Goal: Task Accomplishment & Management: Use online tool/utility

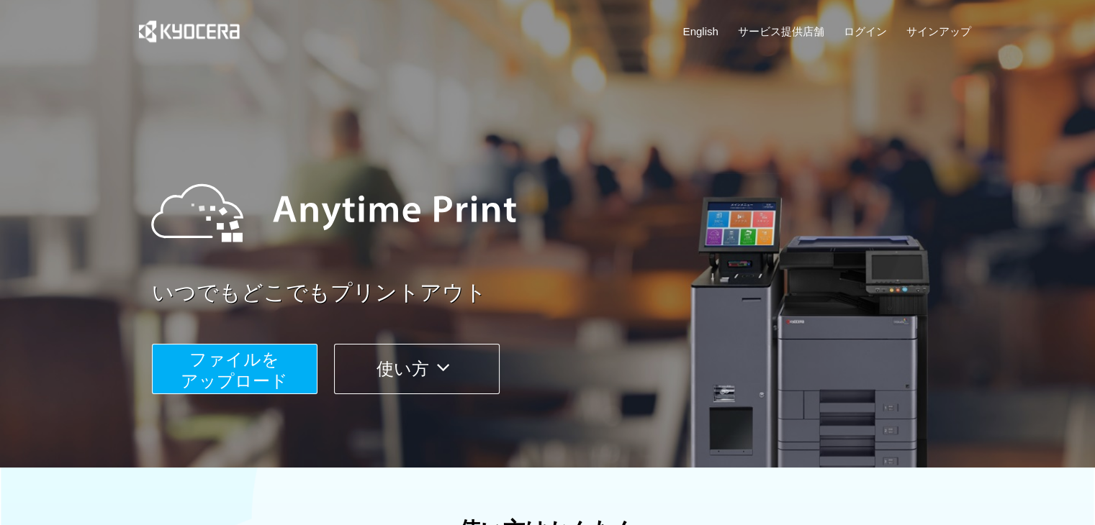
click at [255, 368] on span "ファイルを ​​アップロード" at bounding box center [234, 370] width 107 height 41
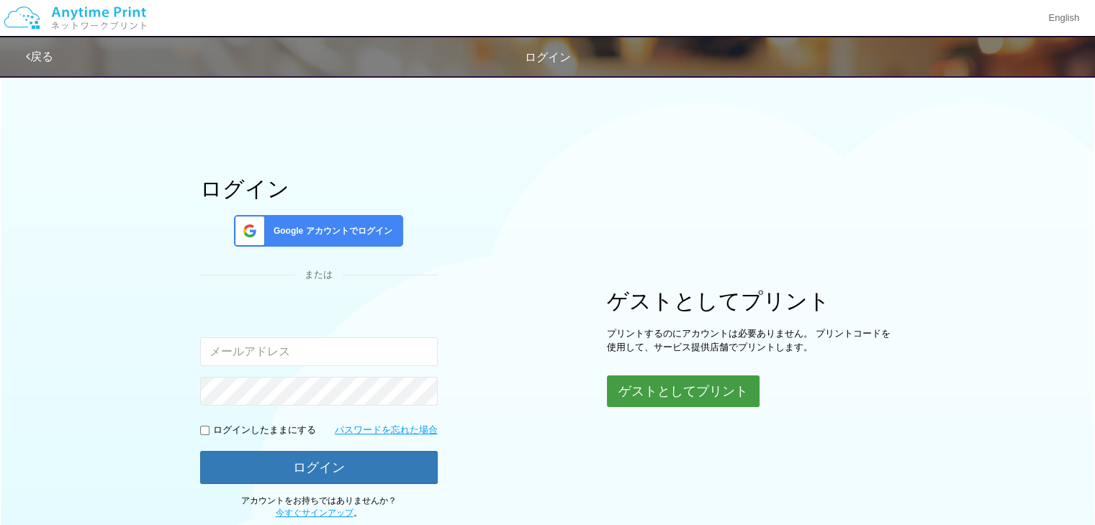
click at [698, 390] on button "ゲストとしてプリント" at bounding box center [683, 392] width 153 height 32
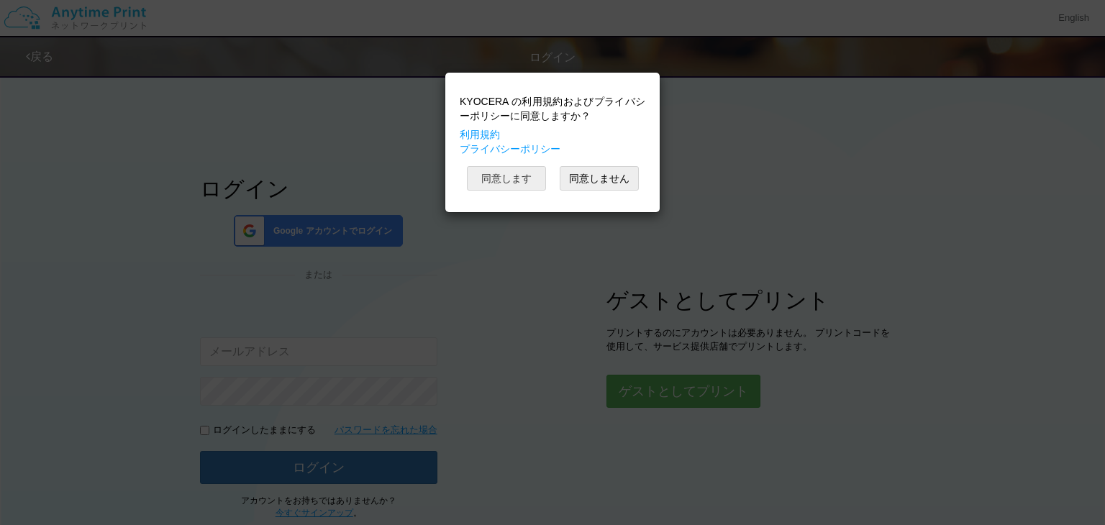
click at [540, 182] on button "同意します" at bounding box center [506, 178] width 79 height 24
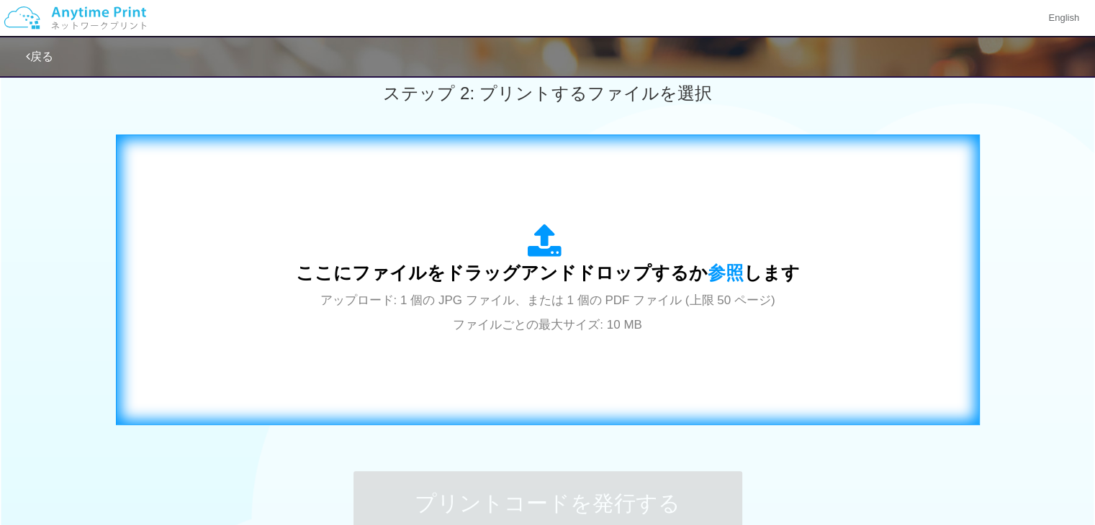
scroll to position [432, 0]
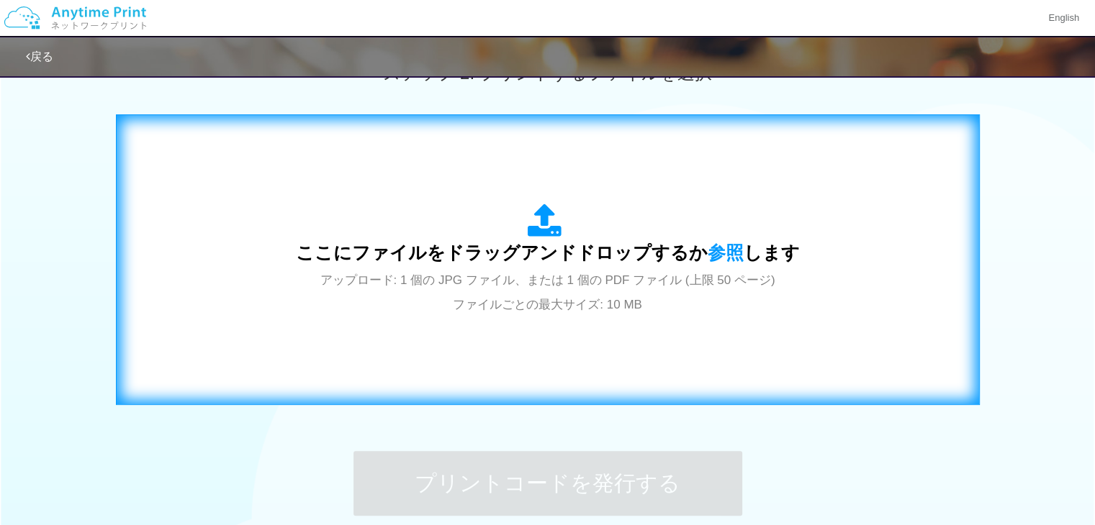
click at [541, 243] on span "ここにファイルをドラッグアンドドロップするか 参照 します" at bounding box center [548, 253] width 504 height 20
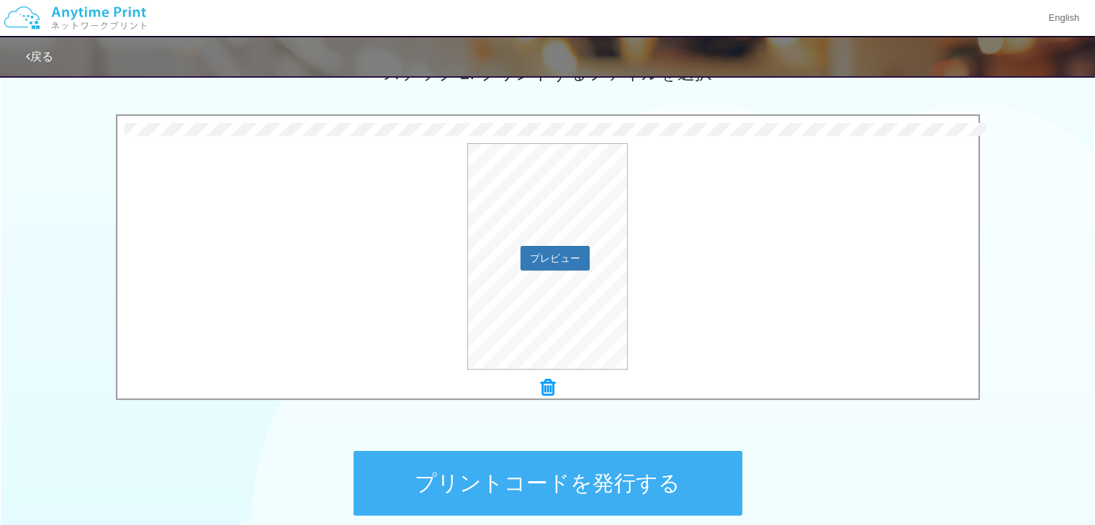
scroll to position [569, 0]
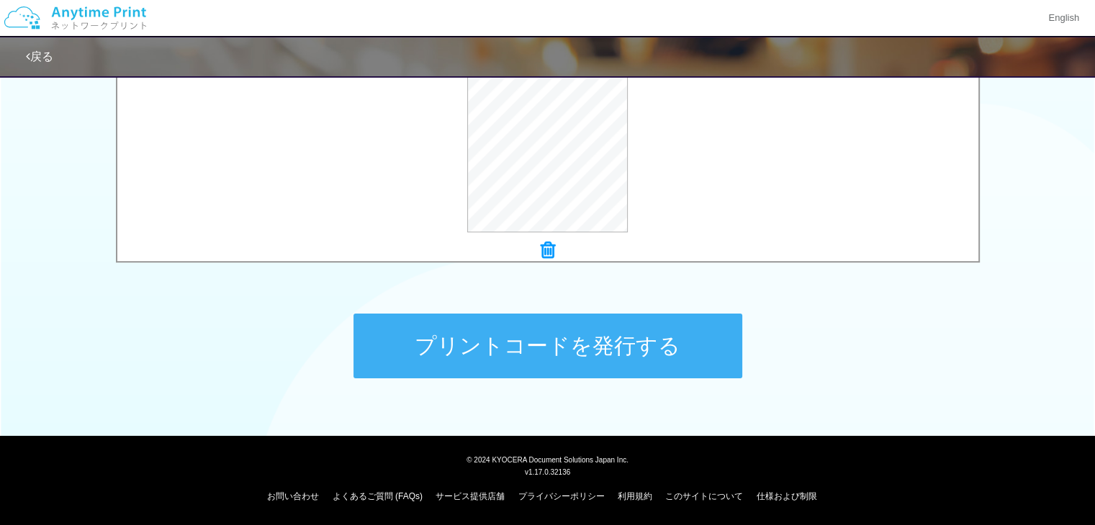
click at [559, 358] on button "プリントコードを発行する" at bounding box center [547, 346] width 389 height 65
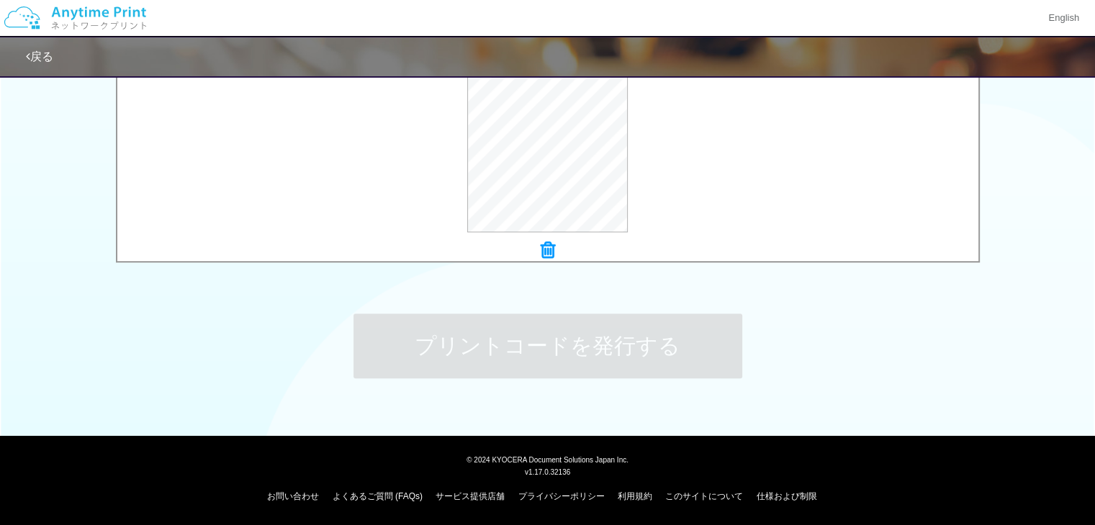
scroll to position [0, 0]
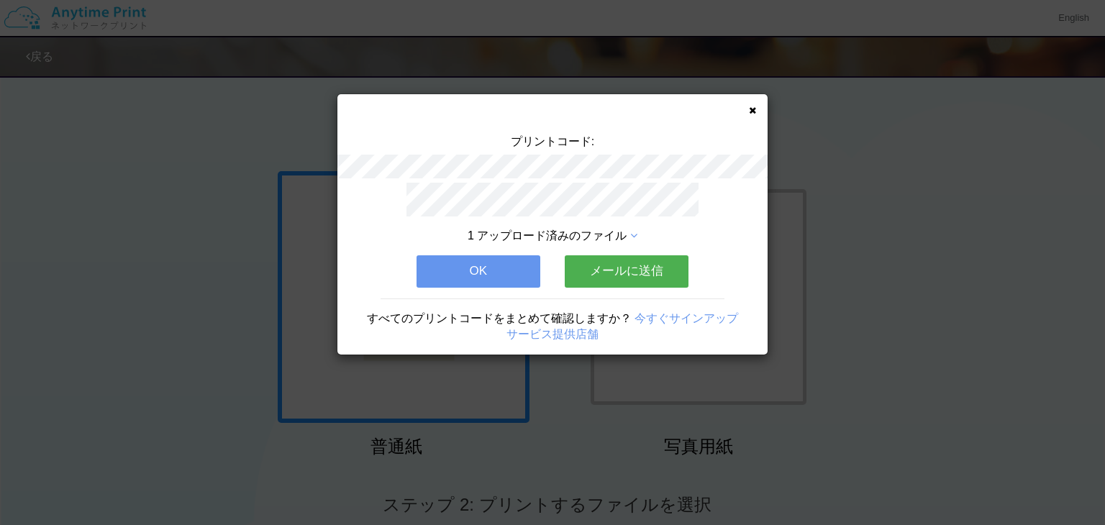
click at [630, 265] on button "メールに送信" at bounding box center [627, 271] width 124 height 32
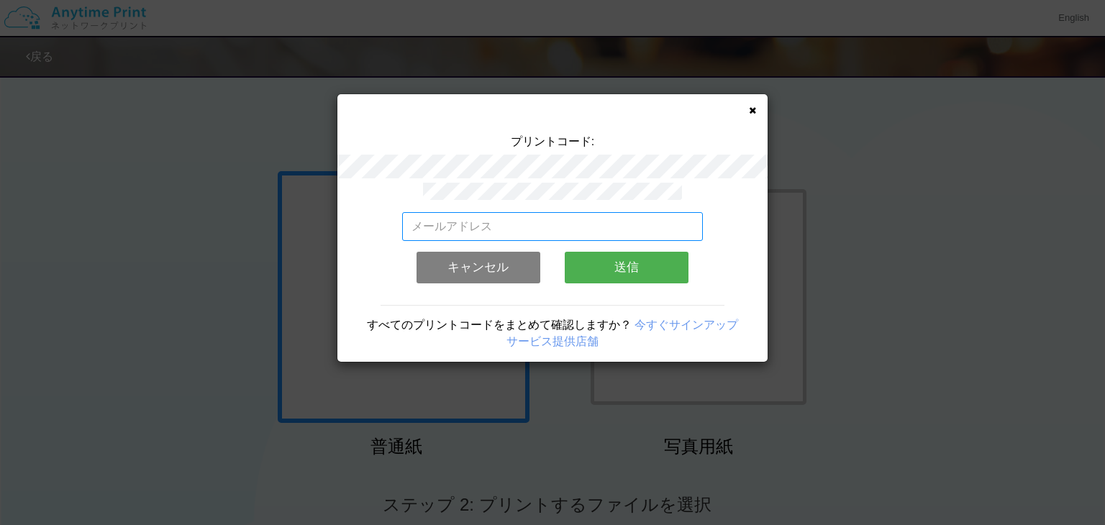
click at [420, 220] on input "email" at bounding box center [553, 226] width 302 height 29
paste input "[EMAIL_ADDRESS][DOMAIN_NAME]"
type input "[EMAIL_ADDRESS][DOMAIN_NAME]"
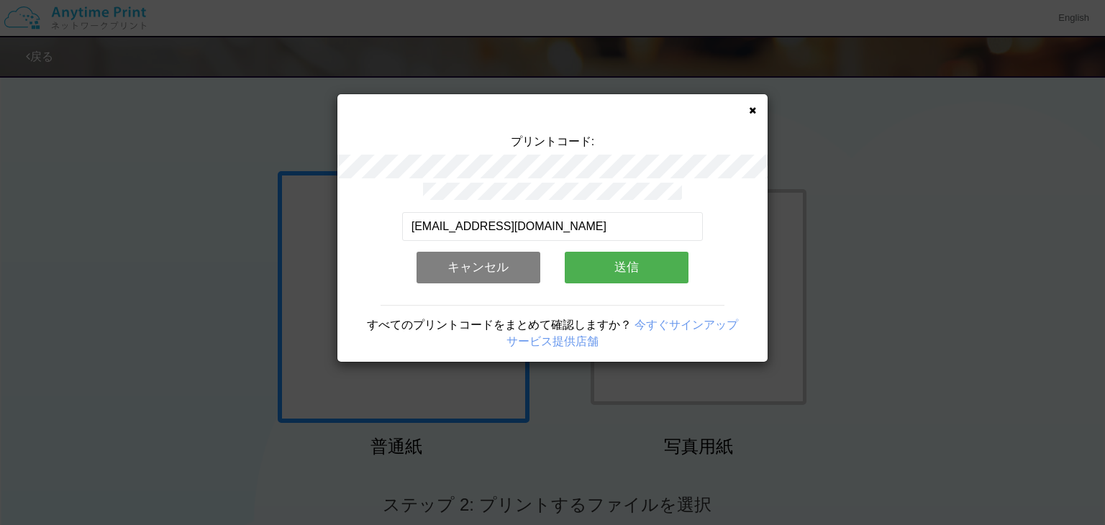
click at [630, 262] on button "送信" at bounding box center [627, 268] width 124 height 32
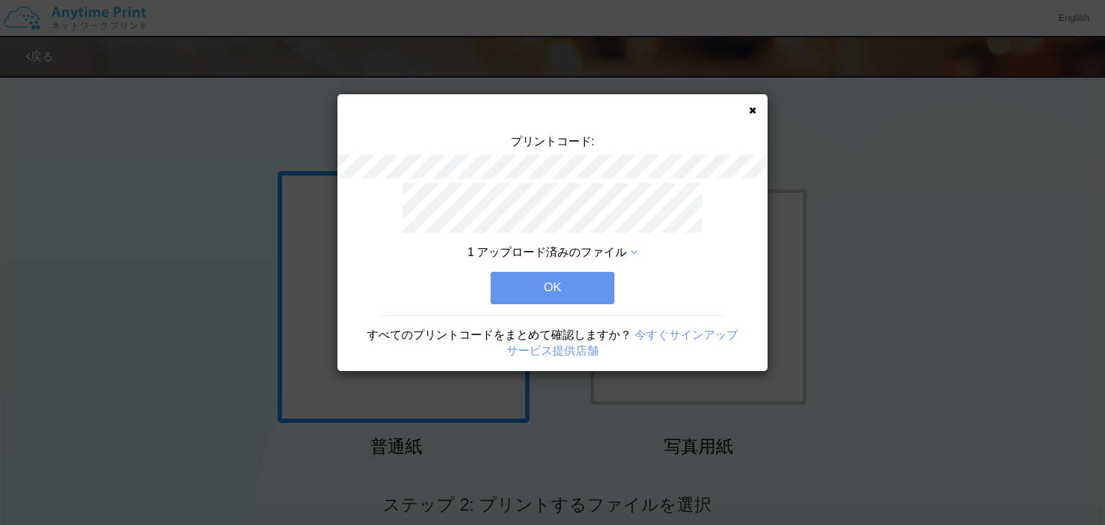
click at [569, 281] on button "OK" at bounding box center [553, 288] width 124 height 32
